Goal: Information Seeking & Learning: Learn about a topic

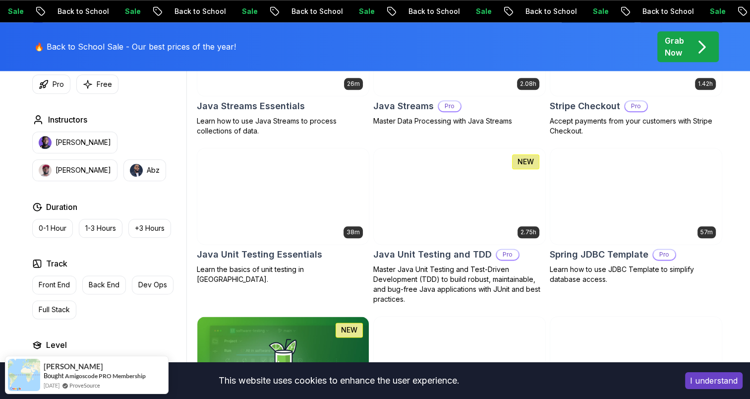
scroll to position [1162, 0]
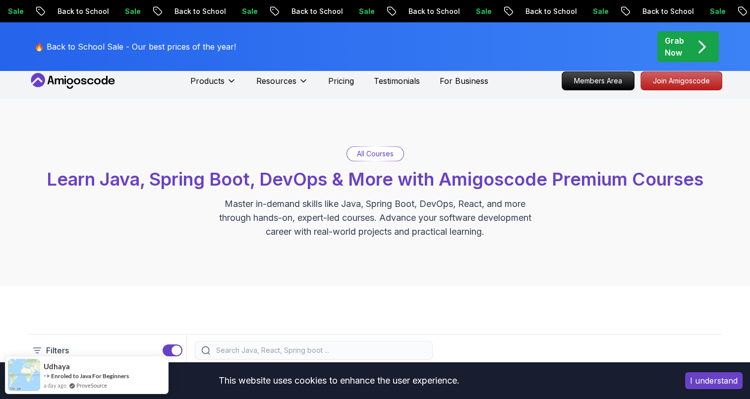
scroll to position [7, 0]
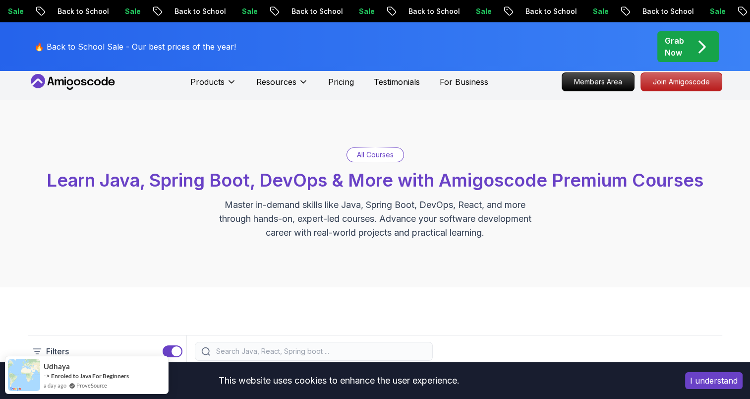
click at [397, 153] on div "All Courses" at bounding box center [375, 155] width 57 height 14
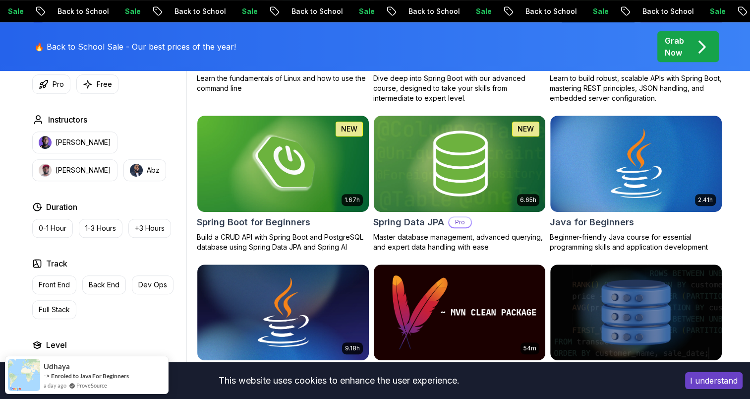
scroll to position [521, 0]
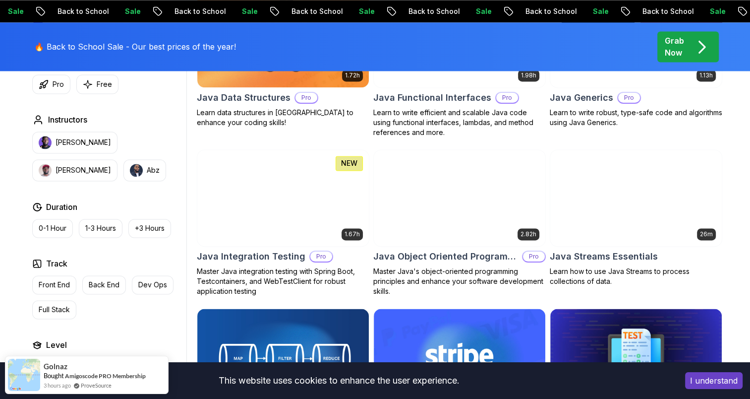
scroll to position [1483, 0]
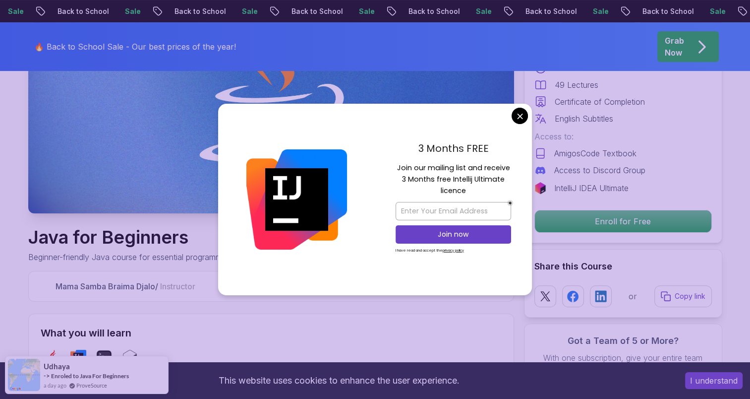
scroll to position [190, 0]
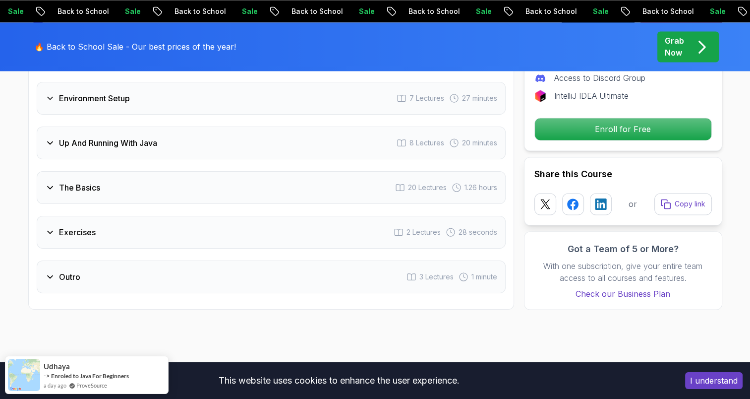
scroll to position [1643, 0]
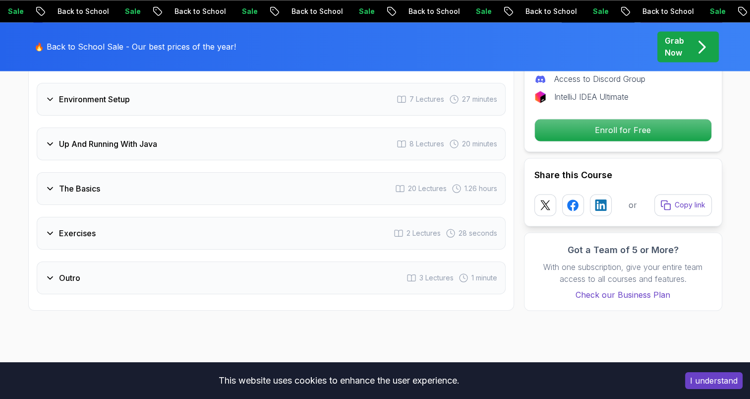
click at [123, 172] on div "The Basics 20 Lectures 1.26 hours" at bounding box center [271, 188] width 469 height 33
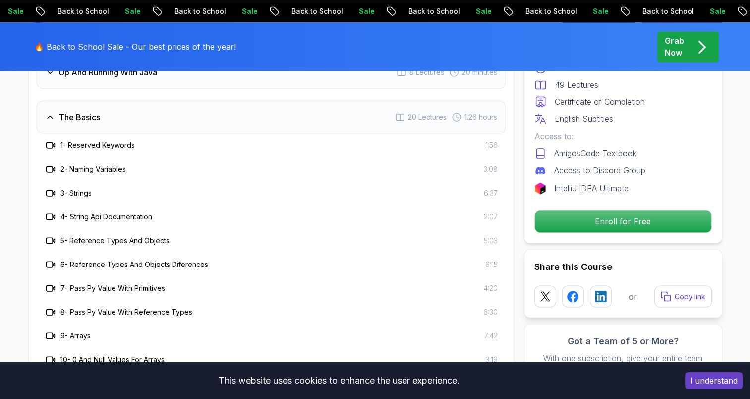
scroll to position [1572, 0]
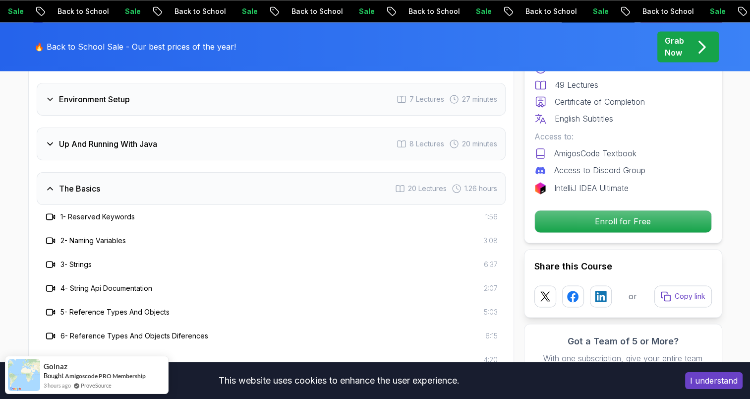
click at [123, 172] on div "The Basics 20 Lectures 1.26 hours" at bounding box center [271, 188] width 469 height 33
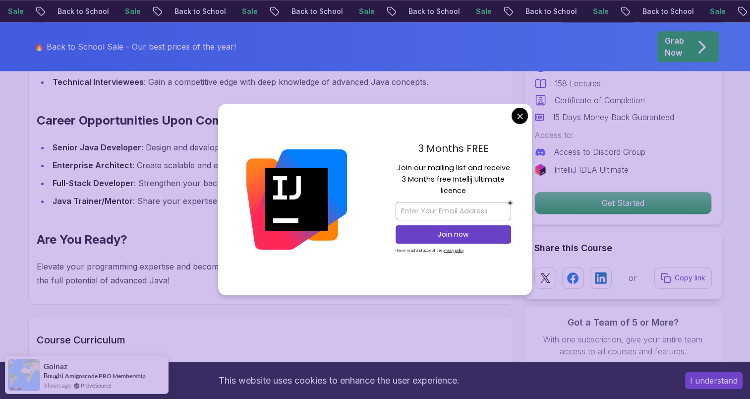
scroll to position [1047, 0]
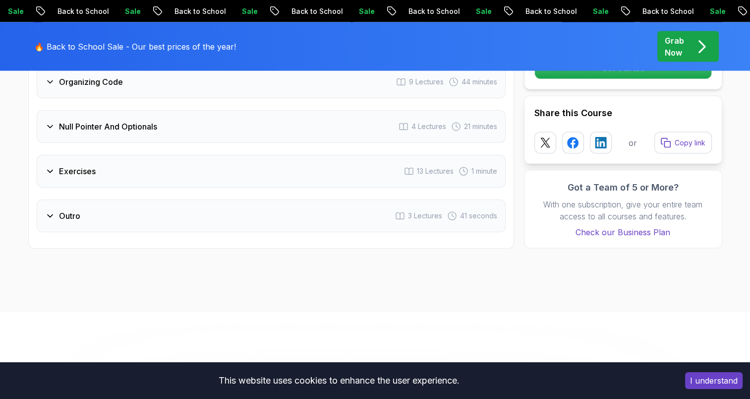
scroll to position [2116, 0]
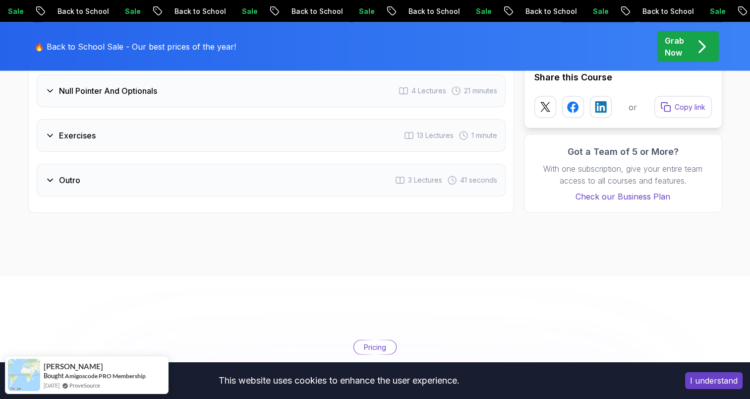
click at [56, 174] on div "Outro" at bounding box center [62, 180] width 35 height 12
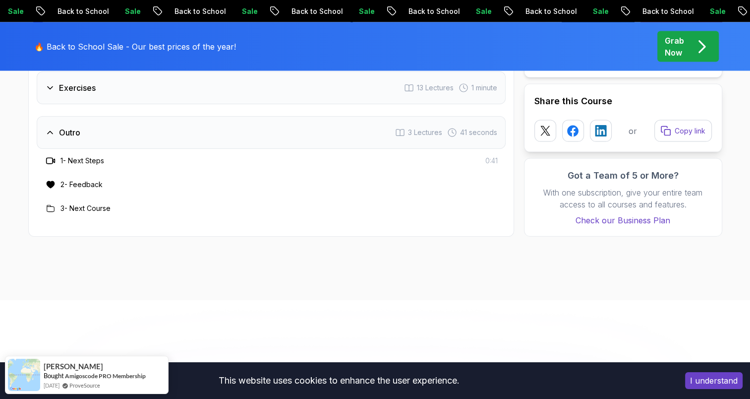
scroll to position [2068, 0]
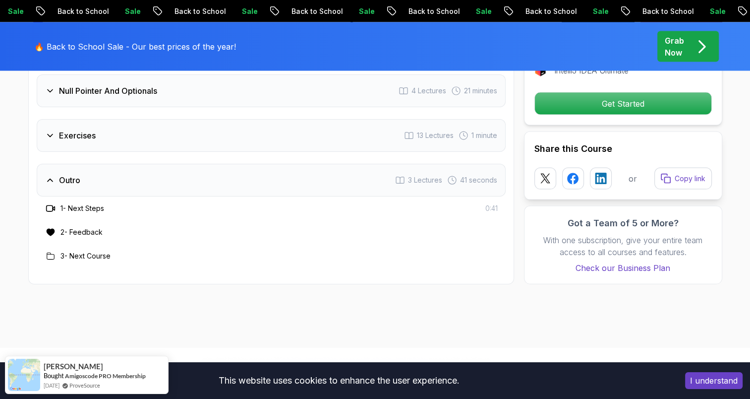
click at [56, 174] on div "Outro" at bounding box center [62, 180] width 35 height 12
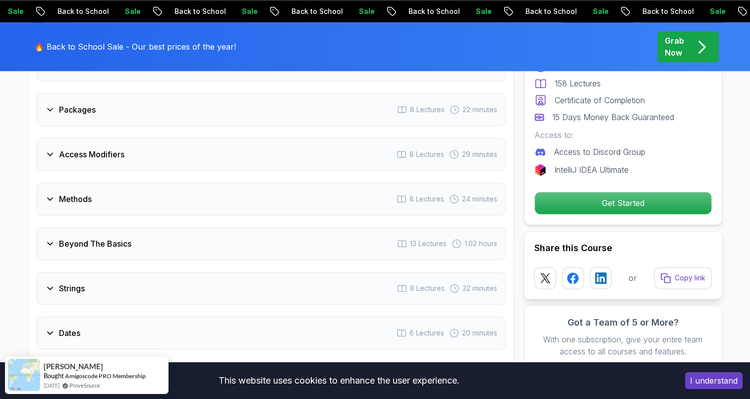
scroll to position [1406, 0]
